Goal: Information Seeking & Learning: Learn about a topic

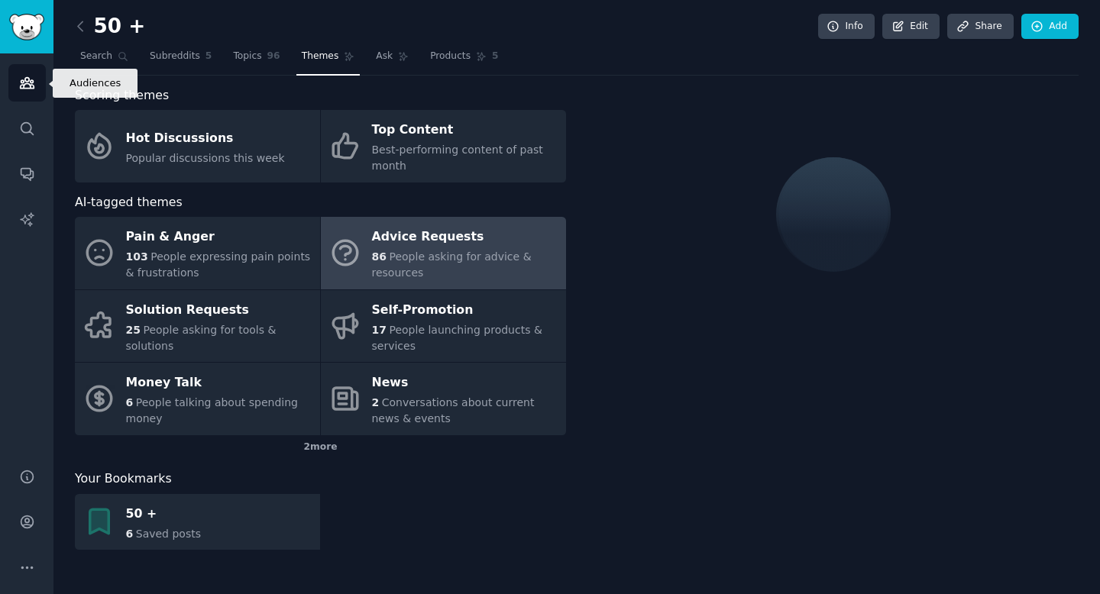
click at [26, 92] on link "Audiences" at bounding box center [26, 82] width 37 height 37
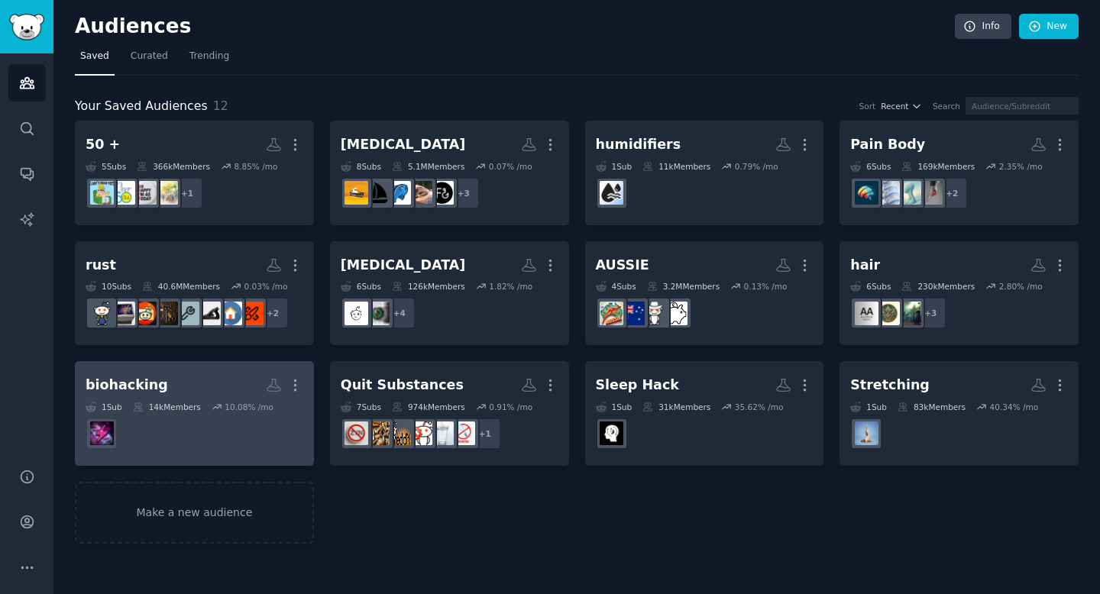
click at [217, 388] on h2 "biohacking Custom Audience More" at bounding box center [195, 385] width 218 height 27
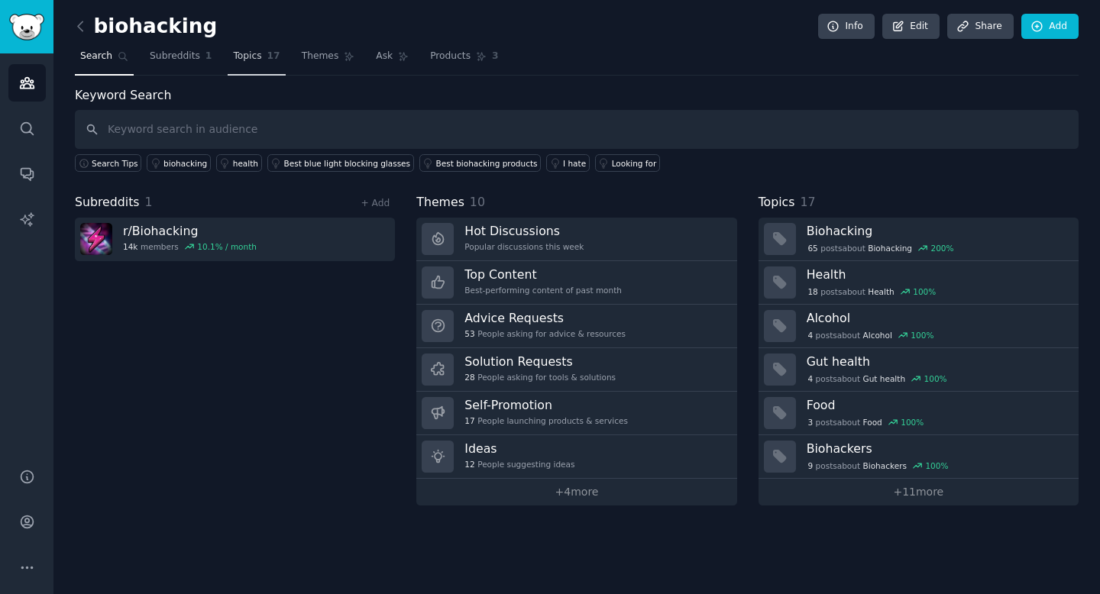
click at [252, 55] on span "Topics" at bounding box center [247, 57] width 28 height 14
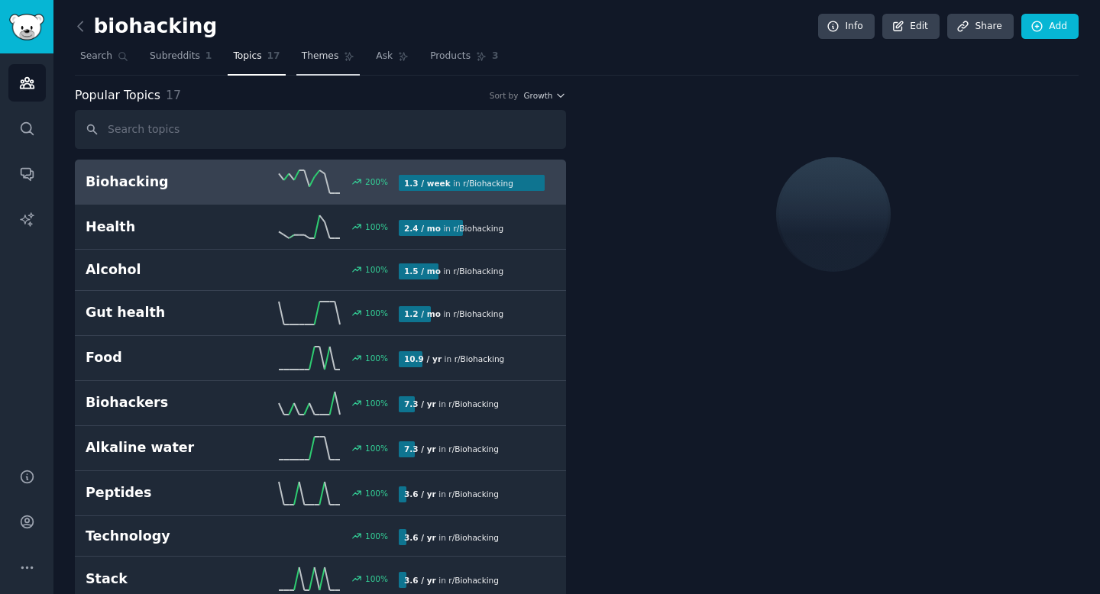
click at [309, 60] on span "Themes" at bounding box center [320, 57] width 37 height 14
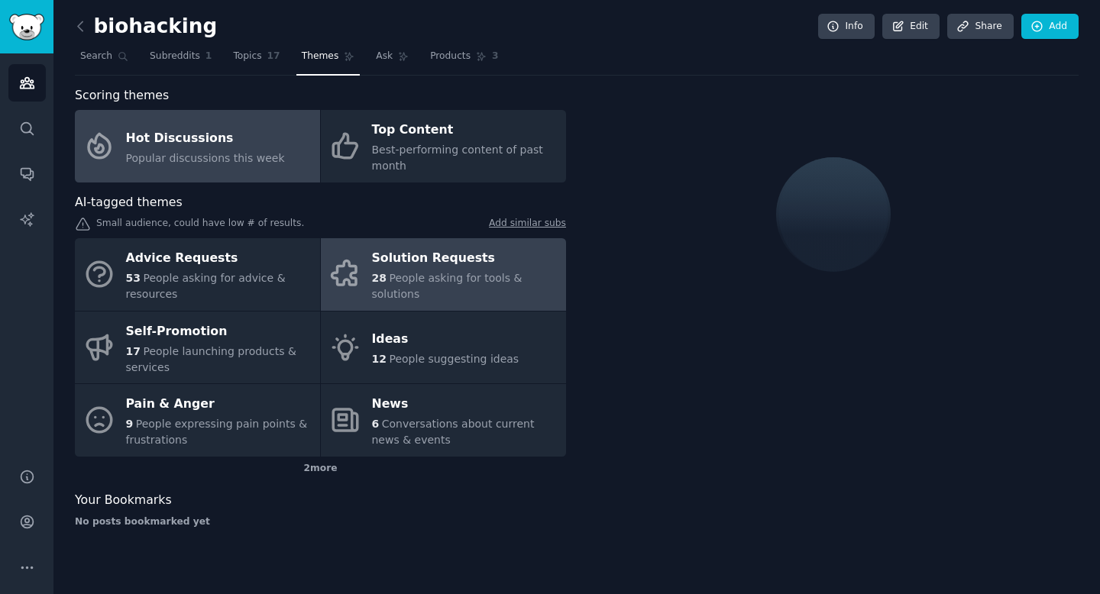
click at [488, 254] on div "Solution Requests" at bounding box center [465, 259] width 186 height 24
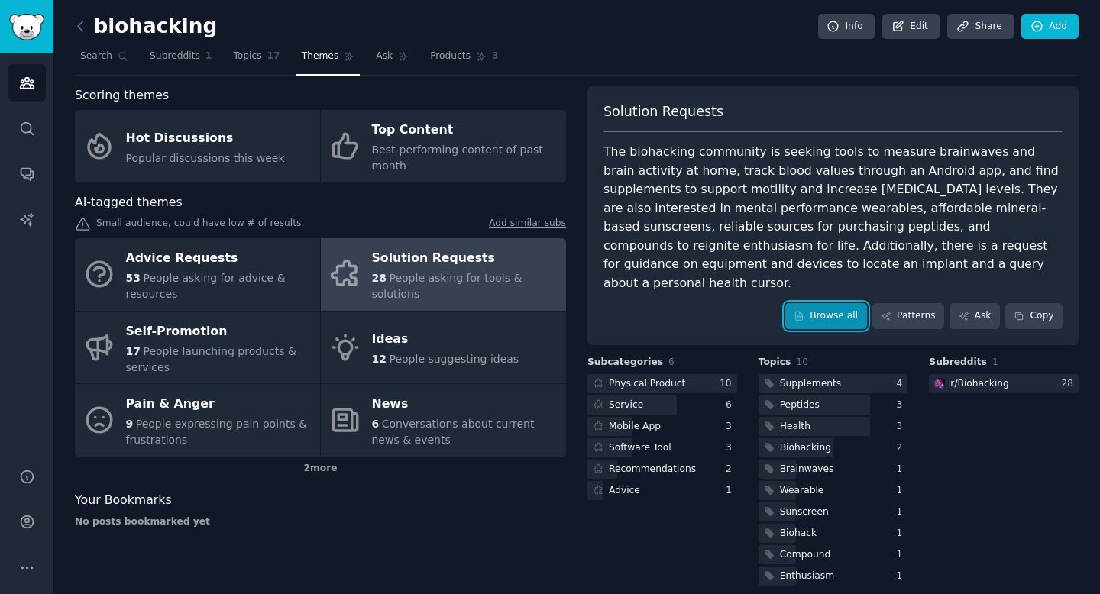
click at [845, 303] on link "Browse all" at bounding box center [826, 316] width 82 height 26
